Goal: Transaction & Acquisition: Purchase product/service

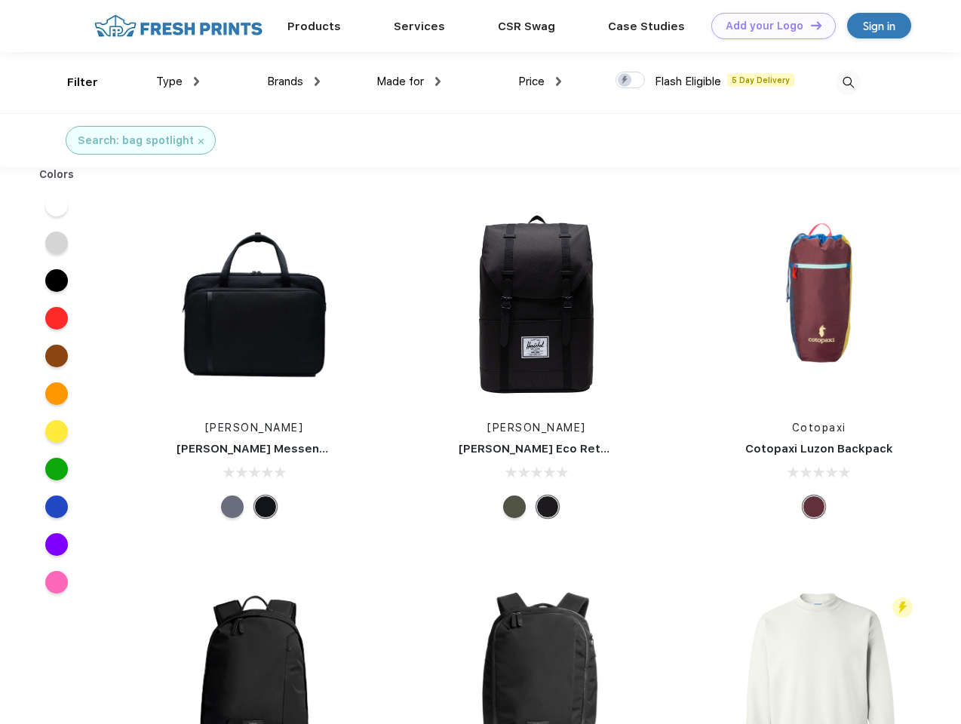
scroll to position [1, 0]
click at [768, 26] on link "Add your Logo Design Tool" at bounding box center [773, 26] width 124 height 26
click at [0, 0] on div "Design Tool" at bounding box center [0, 0] width 0 height 0
click at [809, 25] on link "Add your Logo Design Tool" at bounding box center [773, 26] width 124 height 26
click at [72, 82] on div "Filter" at bounding box center [82, 82] width 31 height 17
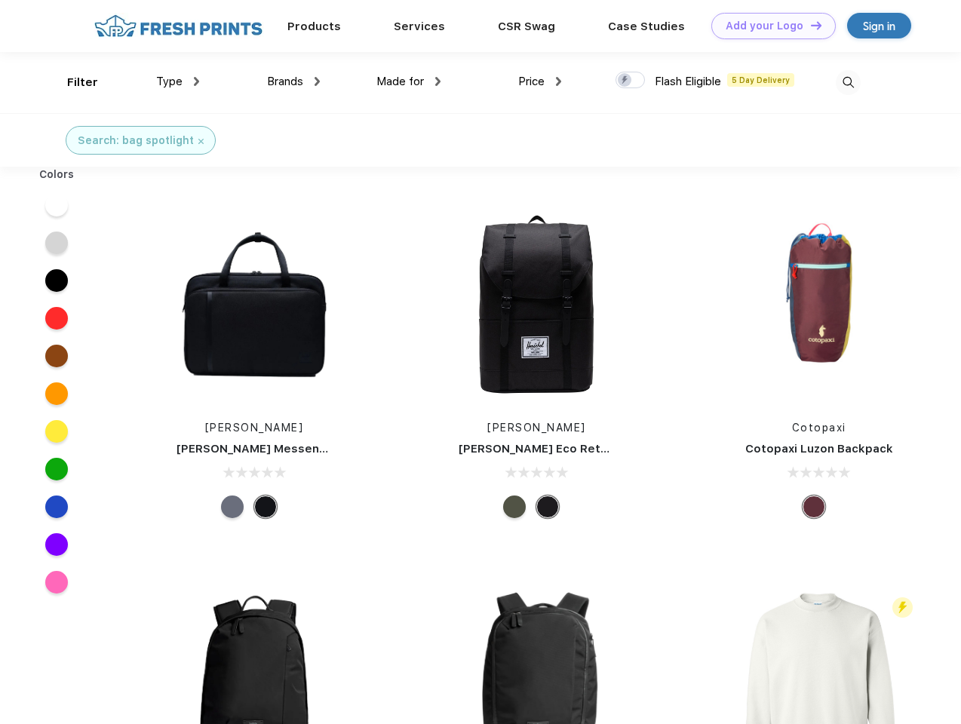
click at [178, 81] on span "Type" at bounding box center [169, 82] width 26 height 14
click at [293, 81] on span "Brands" at bounding box center [285, 82] width 36 height 14
click at [409, 81] on span "Made for" at bounding box center [400, 82] width 48 height 14
click at [540, 81] on span "Price" at bounding box center [531, 82] width 26 height 14
click at [631, 81] on div at bounding box center [629, 80] width 29 height 17
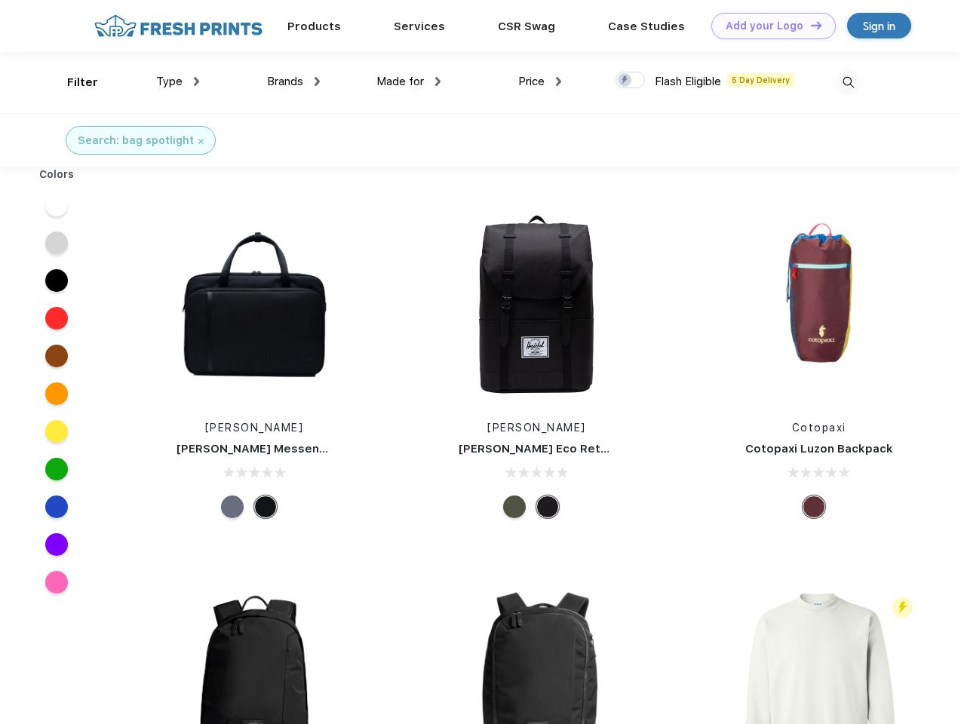
click at [625, 81] on input "checkbox" at bounding box center [620, 76] width 10 height 10
click at [848, 82] on img at bounding box center [848, 82] width 25 height 25
